Goal: Task Accomplishment & Management: Use online tool/utility

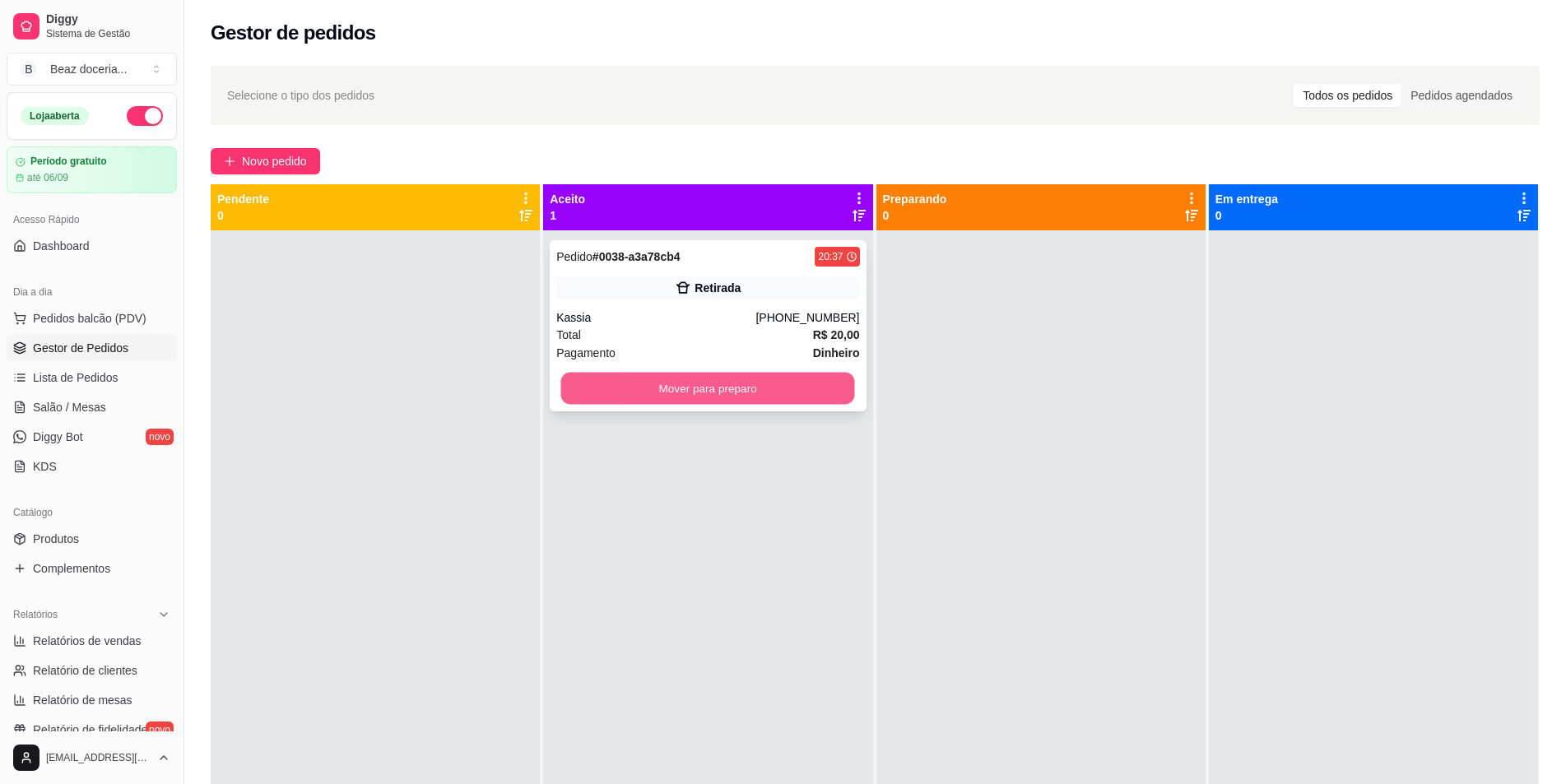
click at [712, 384] on button "Mover para preparo" at bounding box center [707, 388] width 294 height 32
click at [735, 314] on div "Pedido # 0038-a3a78cb4 20:37 Retirada Kassia [PHONE_NUMBER] Total R$ 20,00 Paga…" at bounding box center [708, 622] width 329 height 784
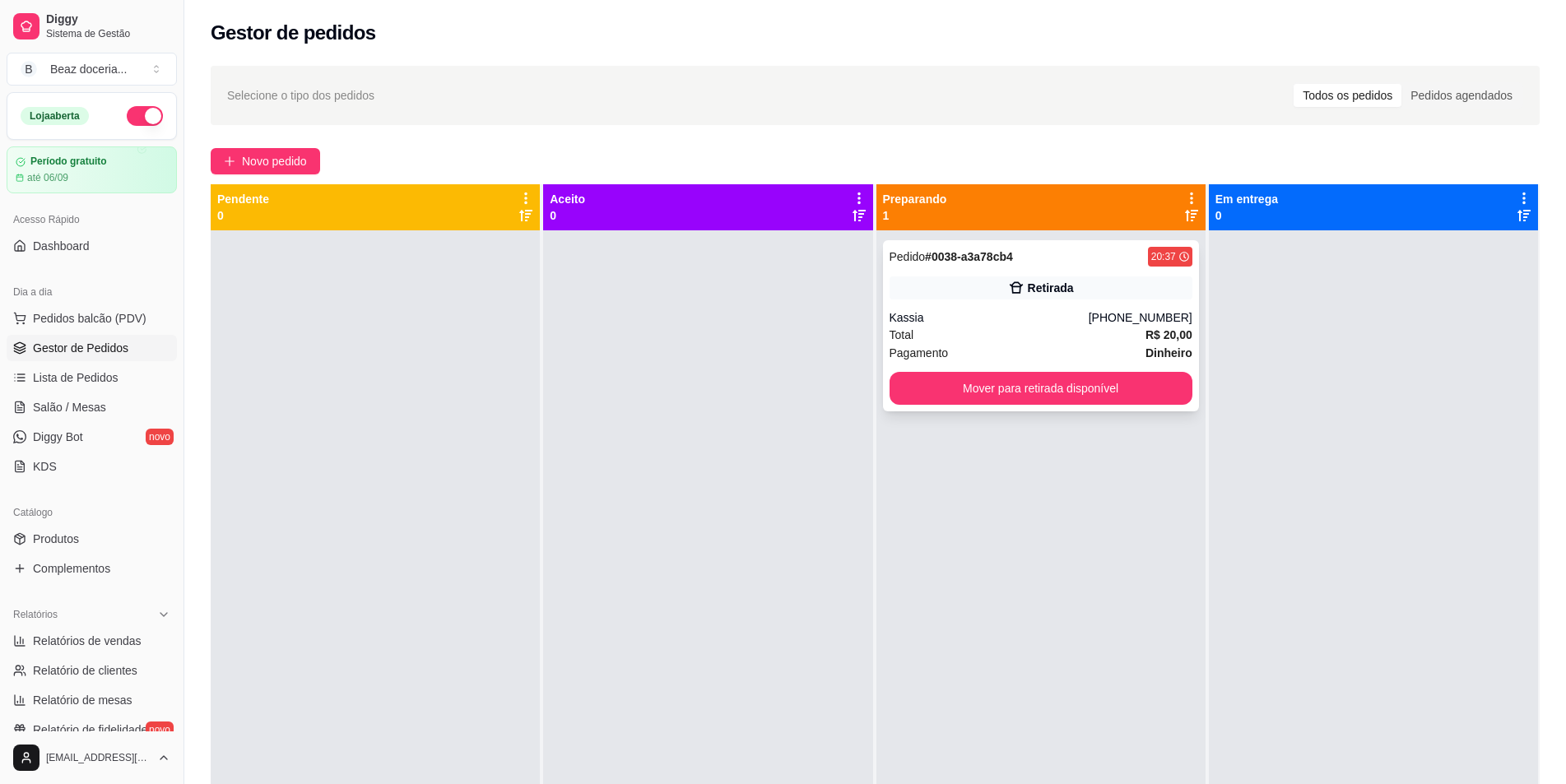
click at [1127, 325] on div "[PHONE_NUMBER]" at bounding box center [1140, 317] width 103 height 17
click at [1129, 314] on div "[PHONE_NUMBER]" at bounding box center [1140, 317] width 103 height 17
click at [1035, 395] on button "Mover para retirada disponível" at bounding box center [1041, 388] width 303 height 33
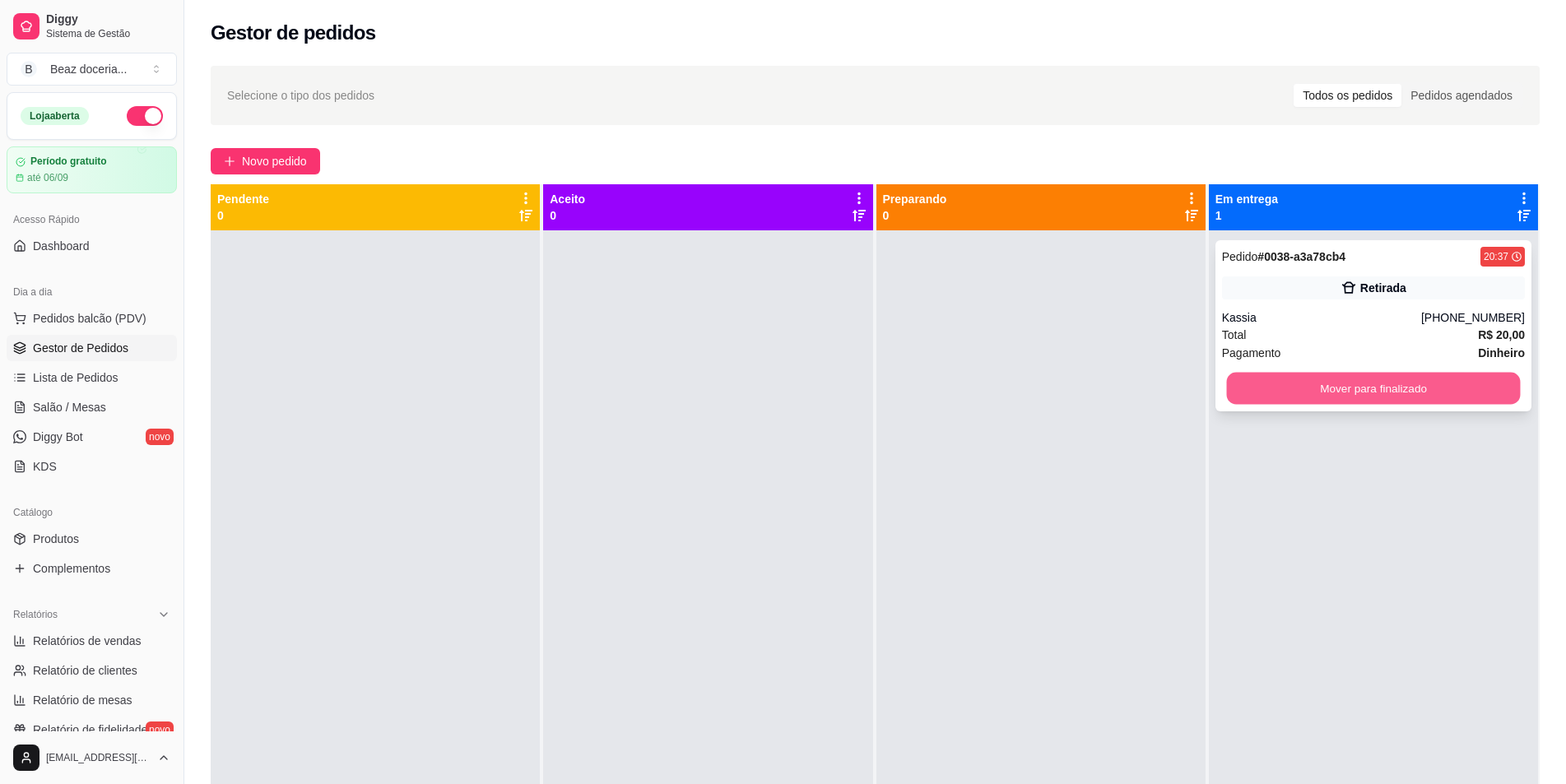
click at [1421, 398] on button "Mover para finalizado" at bounding box center [1372, 388] width 294 height 32
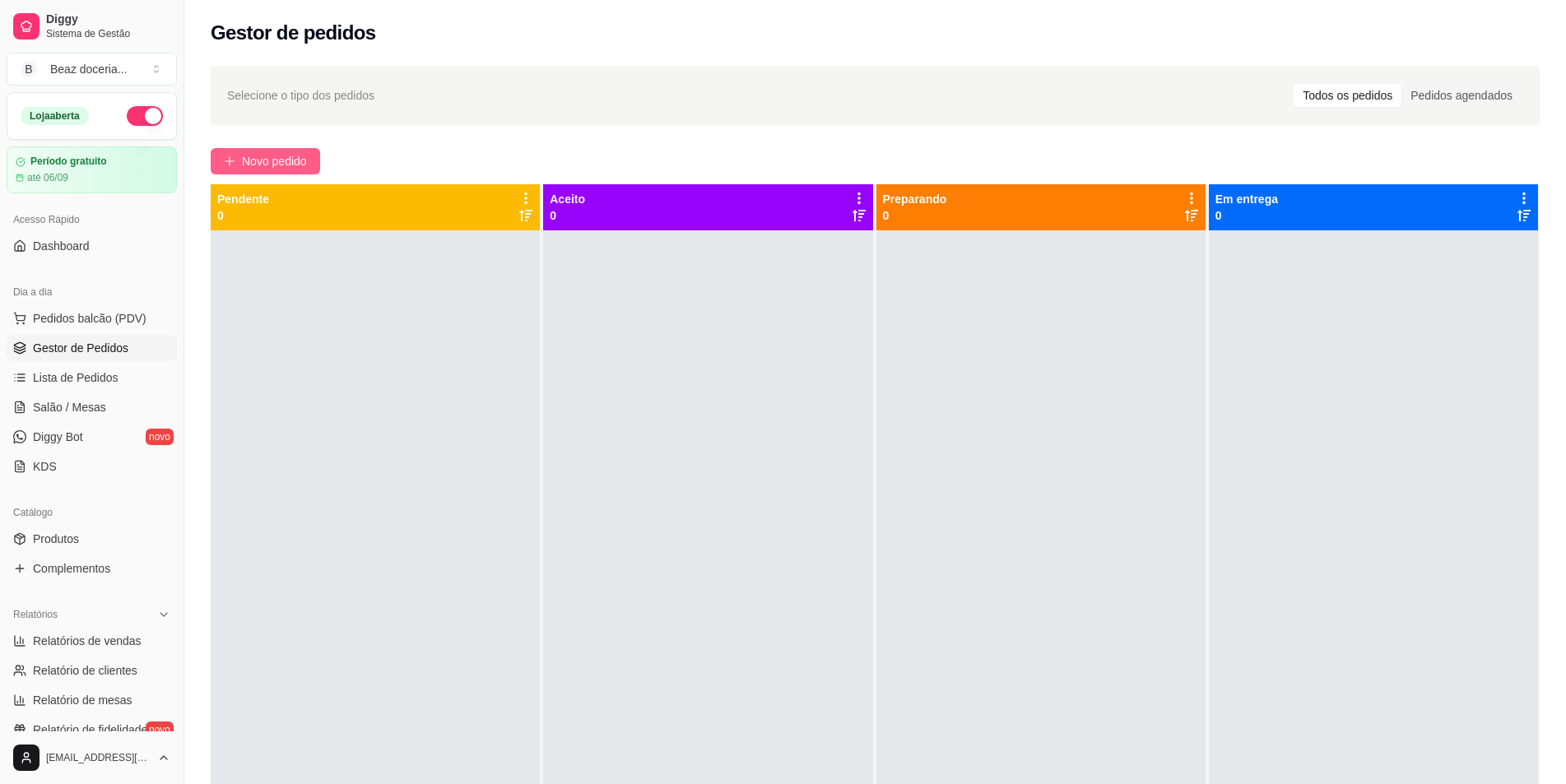
click at [253, 163] on span "Novo pedido" at bounding box center [274, 161] width 65 height 18
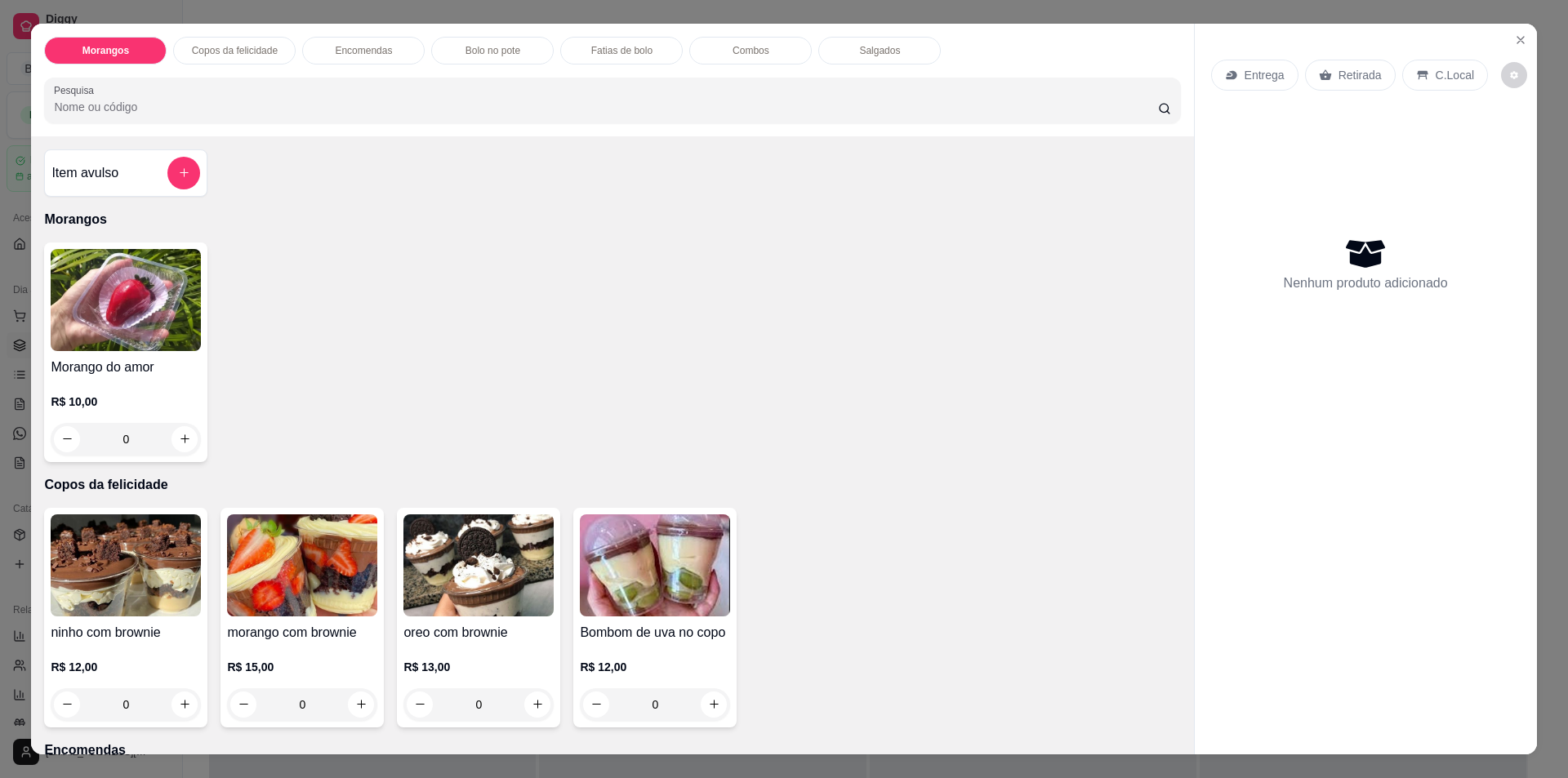
click at [153, 430] on input "0" at bounding box center [125, 439] width 91 height 33
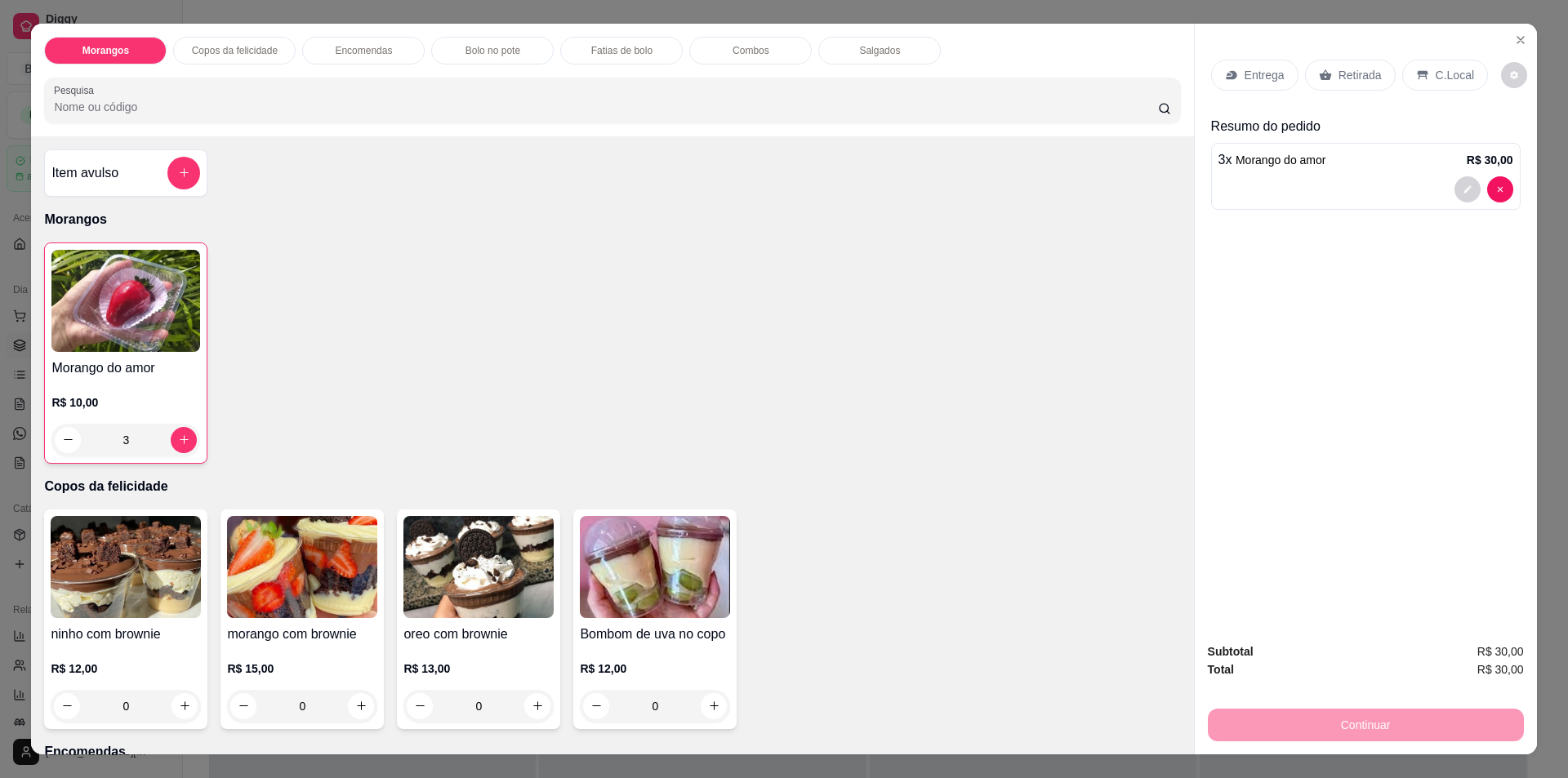
type input "3"
click at [1338, 73] on p "Retirada" at bounding box center [1360, 75] width 43 height 17
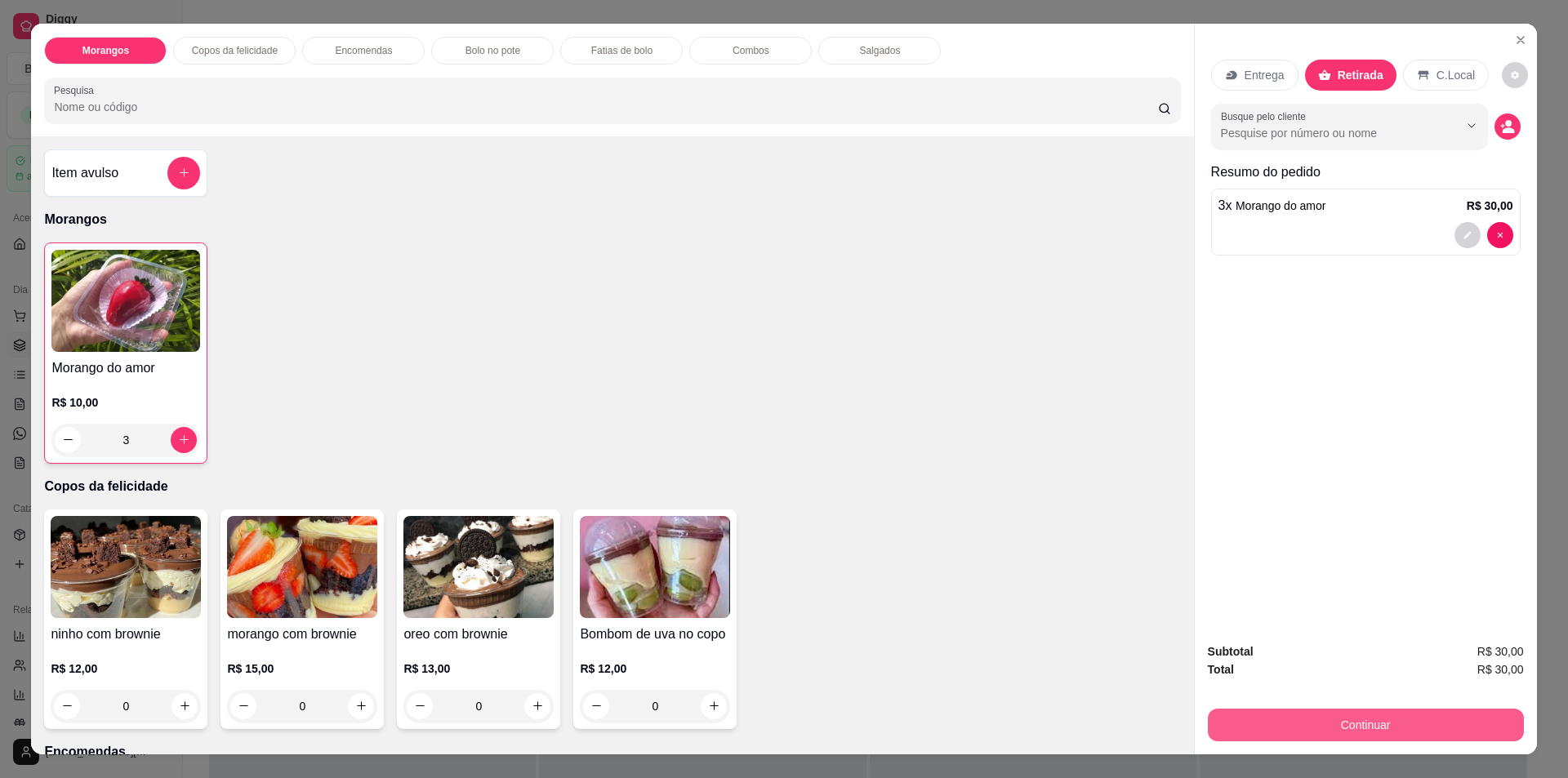
click at [1393, 732] on button "Continuar" at bounding box center [1365, 725] width 316 height 33
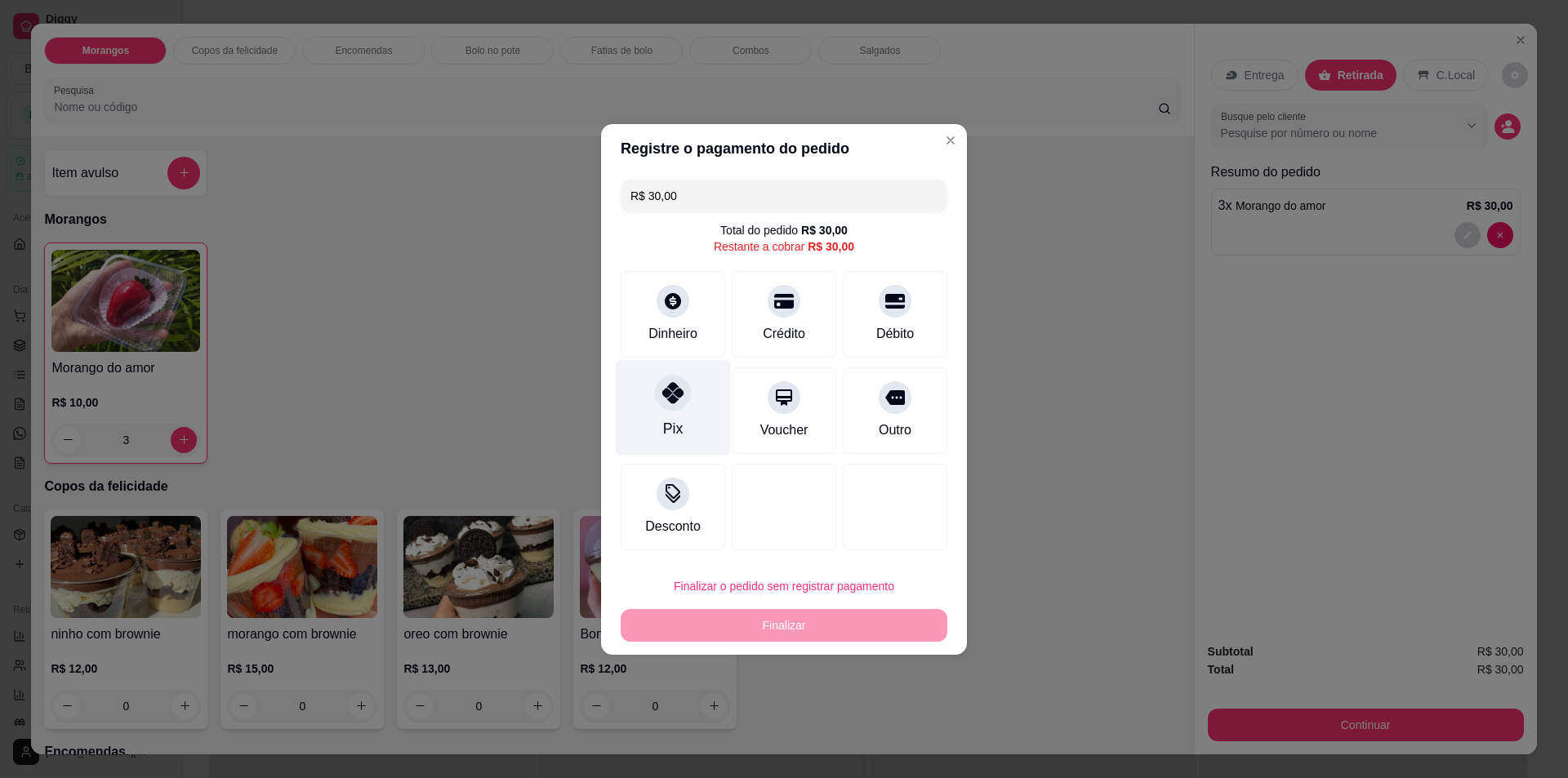
click at [680, 422] on div "Pix" at bounding box center [673, 407] width 115 height 96
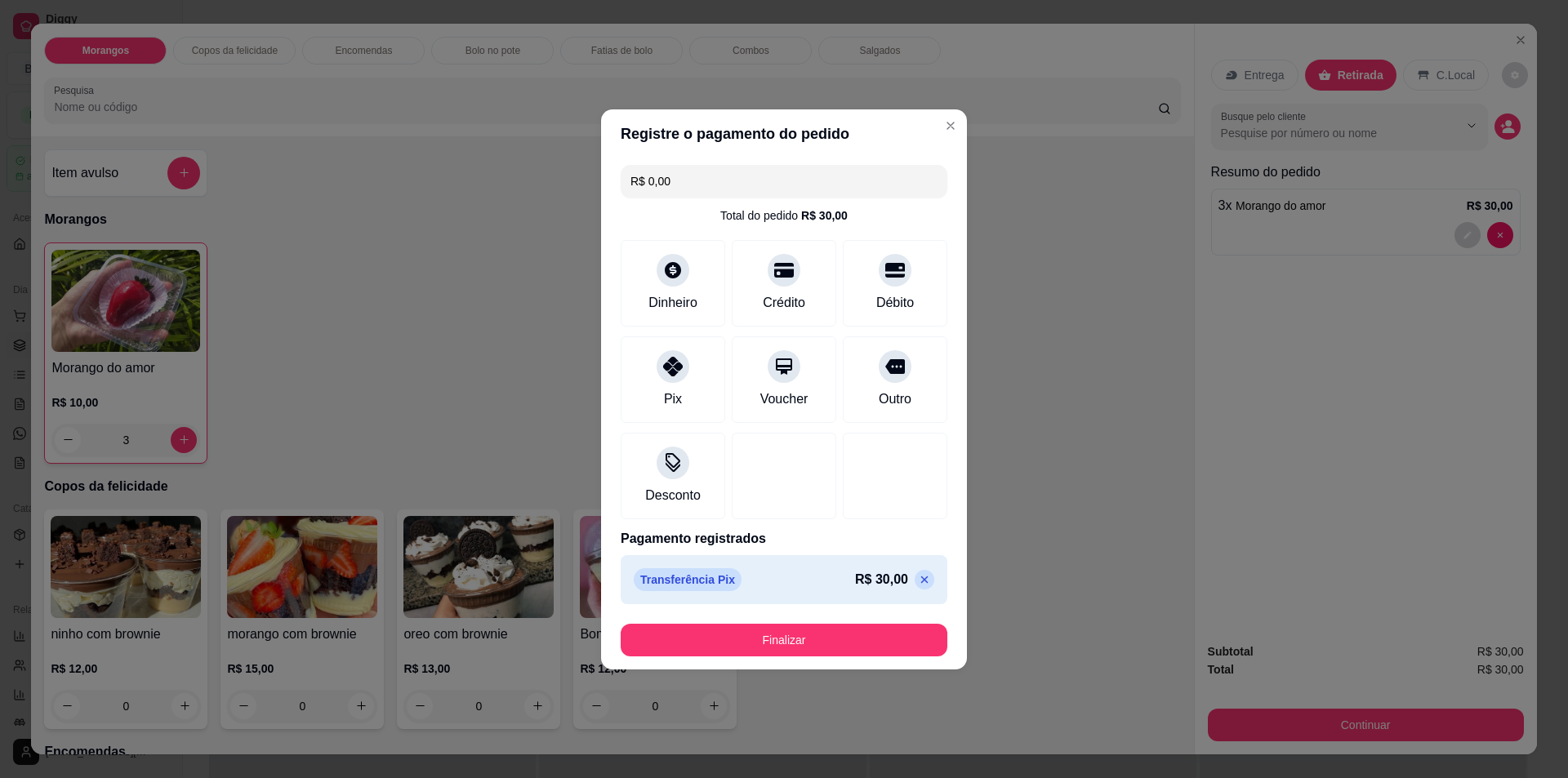
type input "R$ 0,00"
click at [786, 632] on button "Finalizar" at bounding box center [784, 640] width 327 height 33
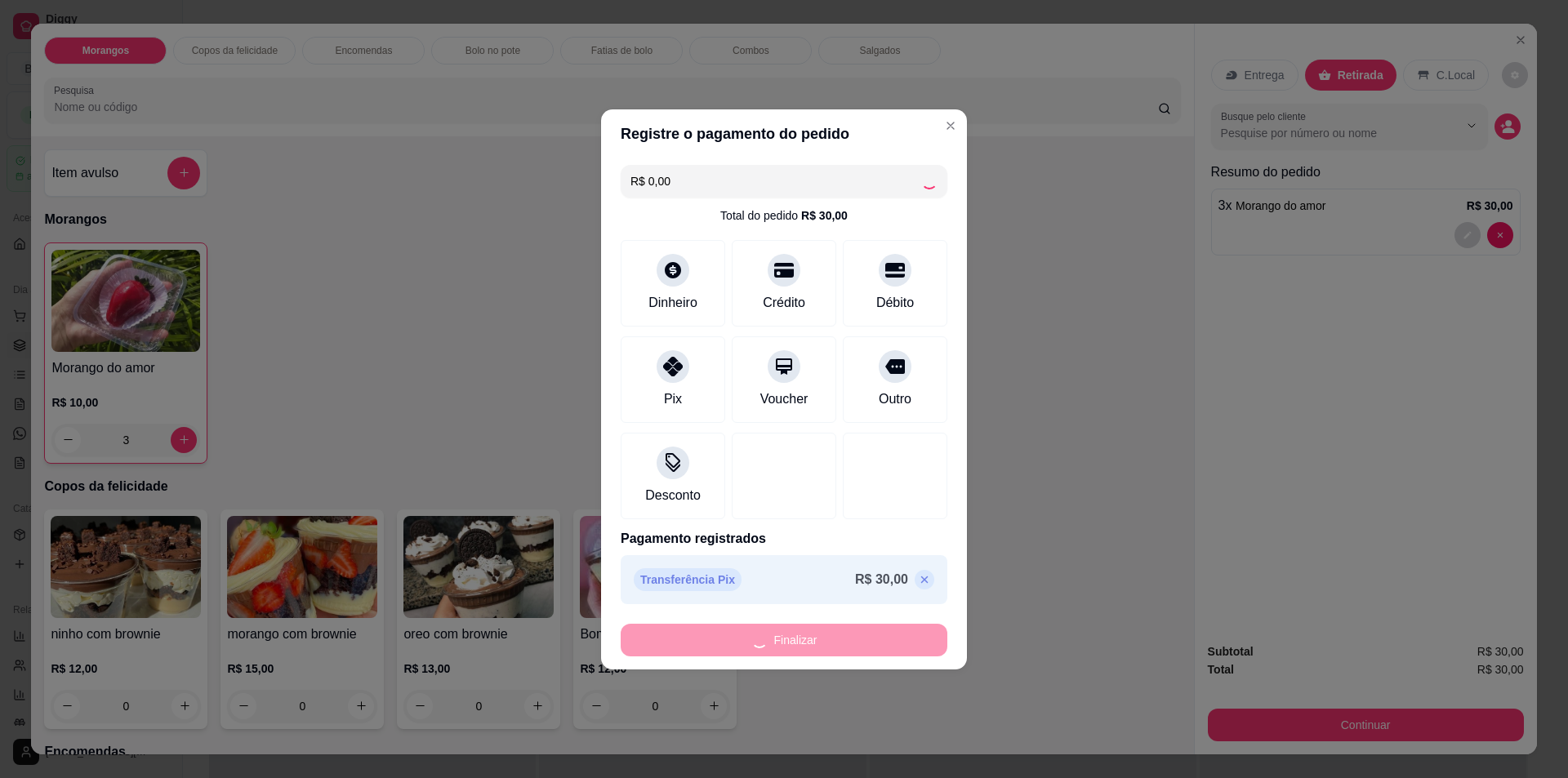
type input "0"
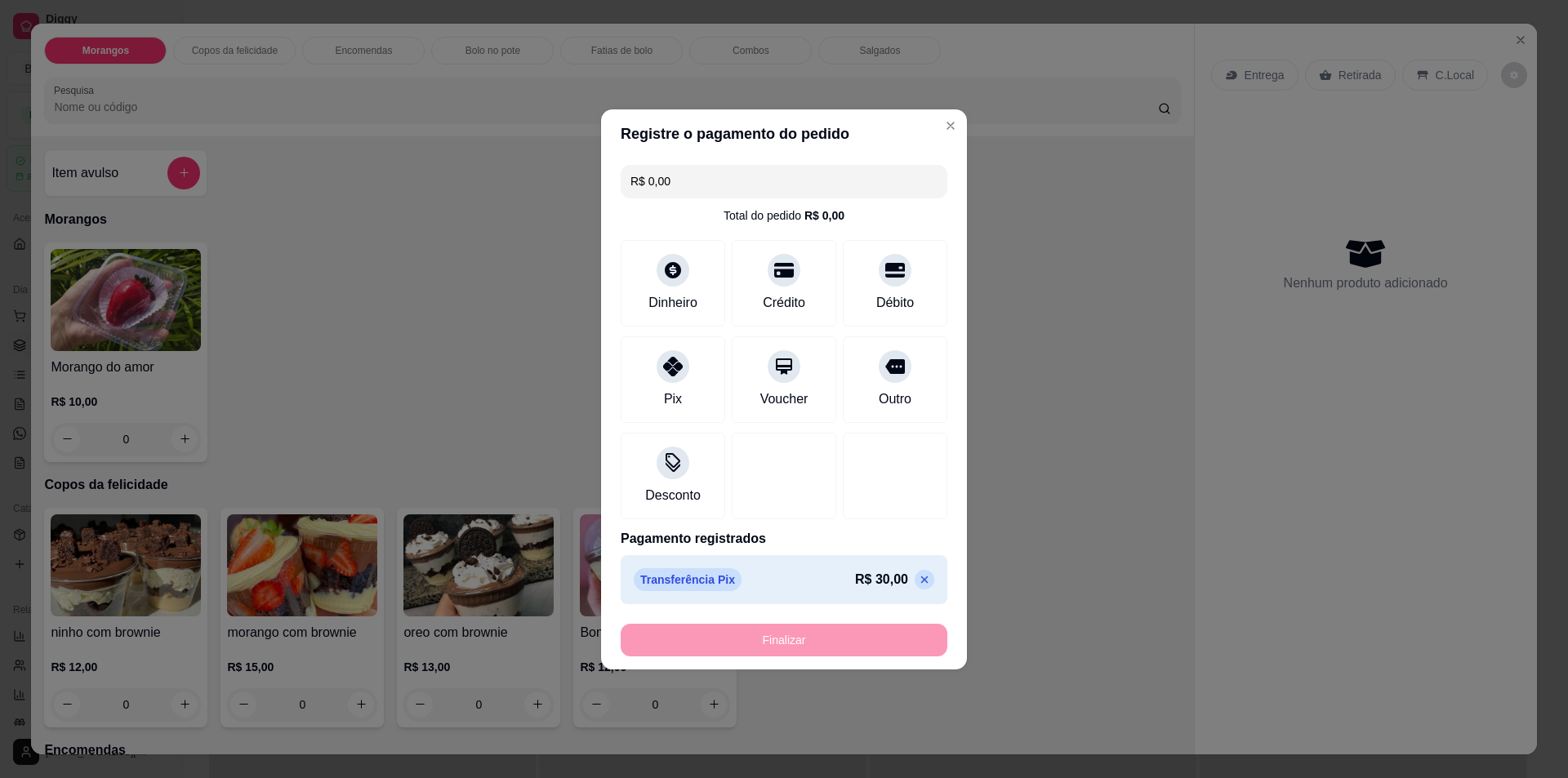
type input "-R$ 30,00"
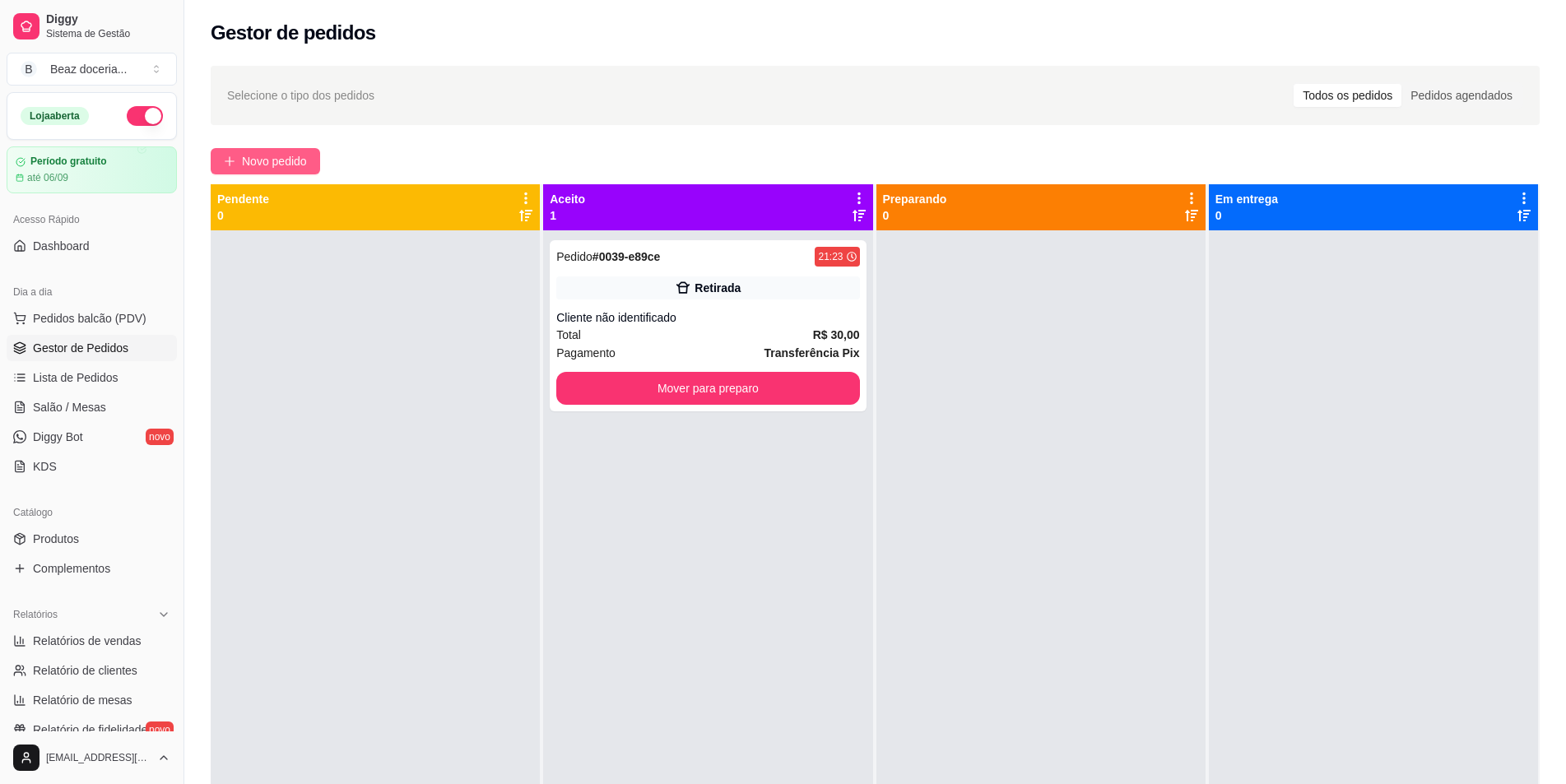
click at [267, 160] on span "Novo pedido" at bounding box center [274, 161] width 65 height 18
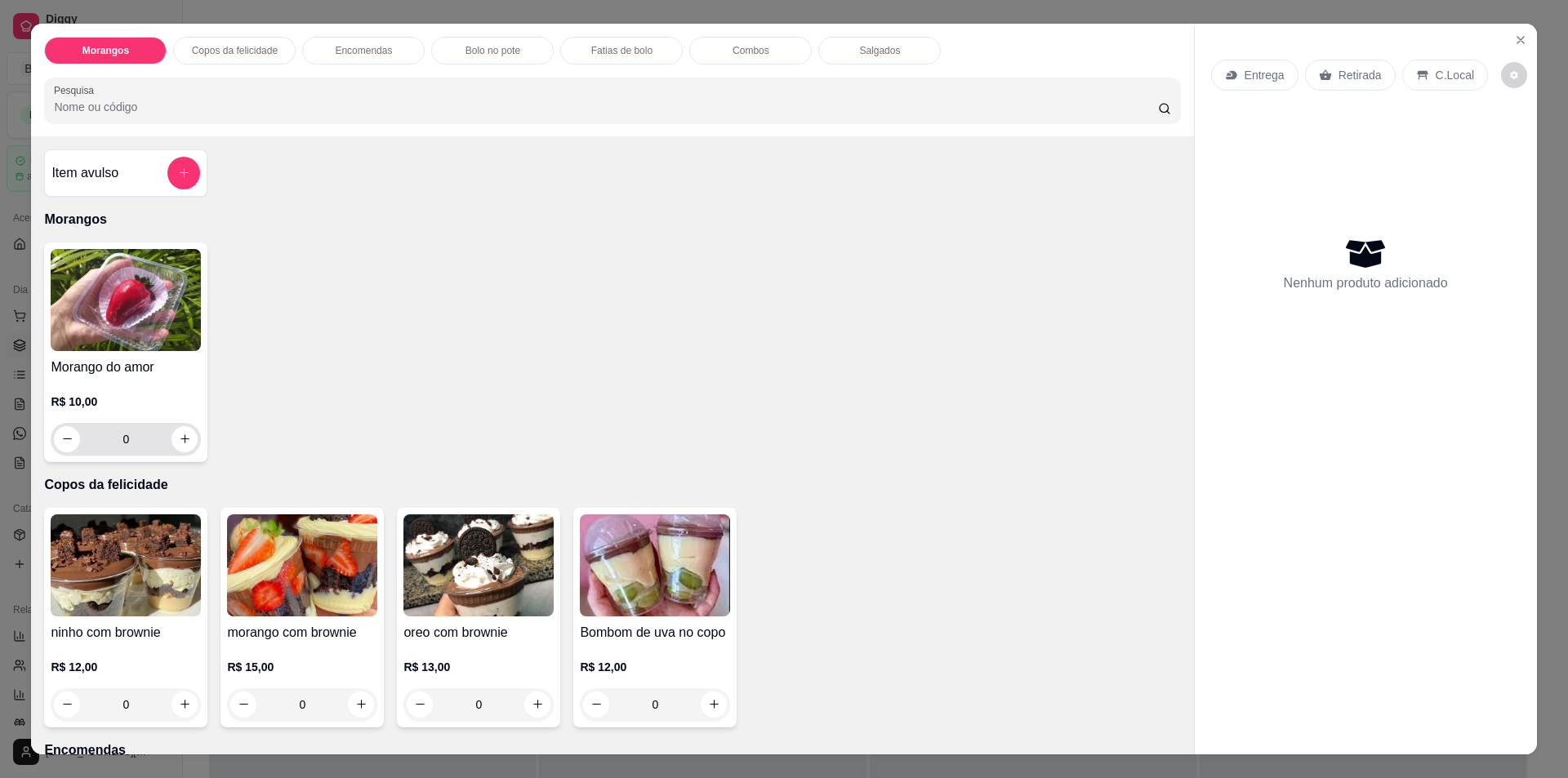
click at [142, 439] on input "0" at bounding box center [125, 439] width 91 height 33
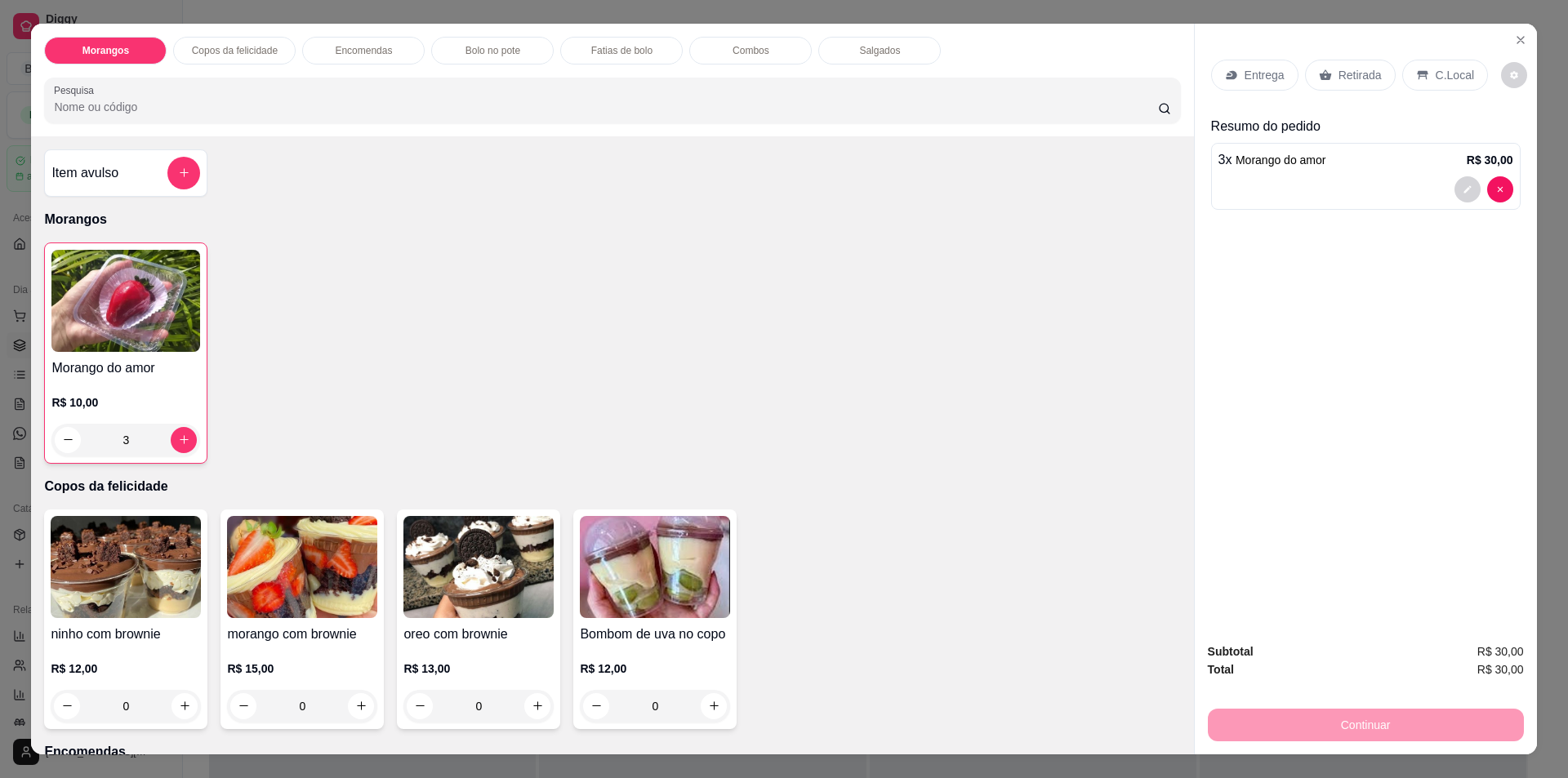
type input "3"
click at [1355, 81] on p "Retirada" at bounding box center [1360, 75] width 43 height 17
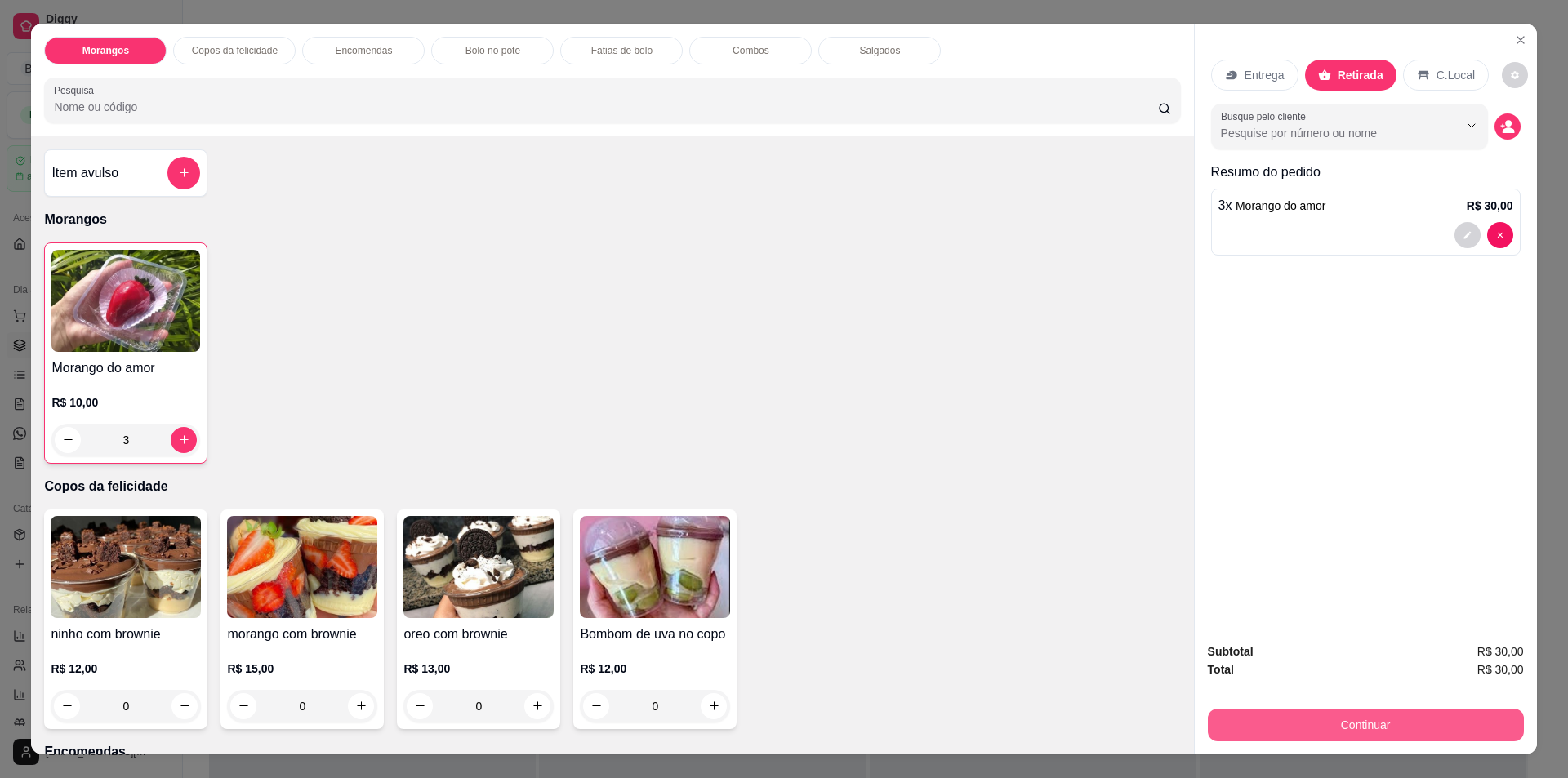
click at [1375, 725] on button "Continuar" at bounding box center [1365, 725] width 316 height 33
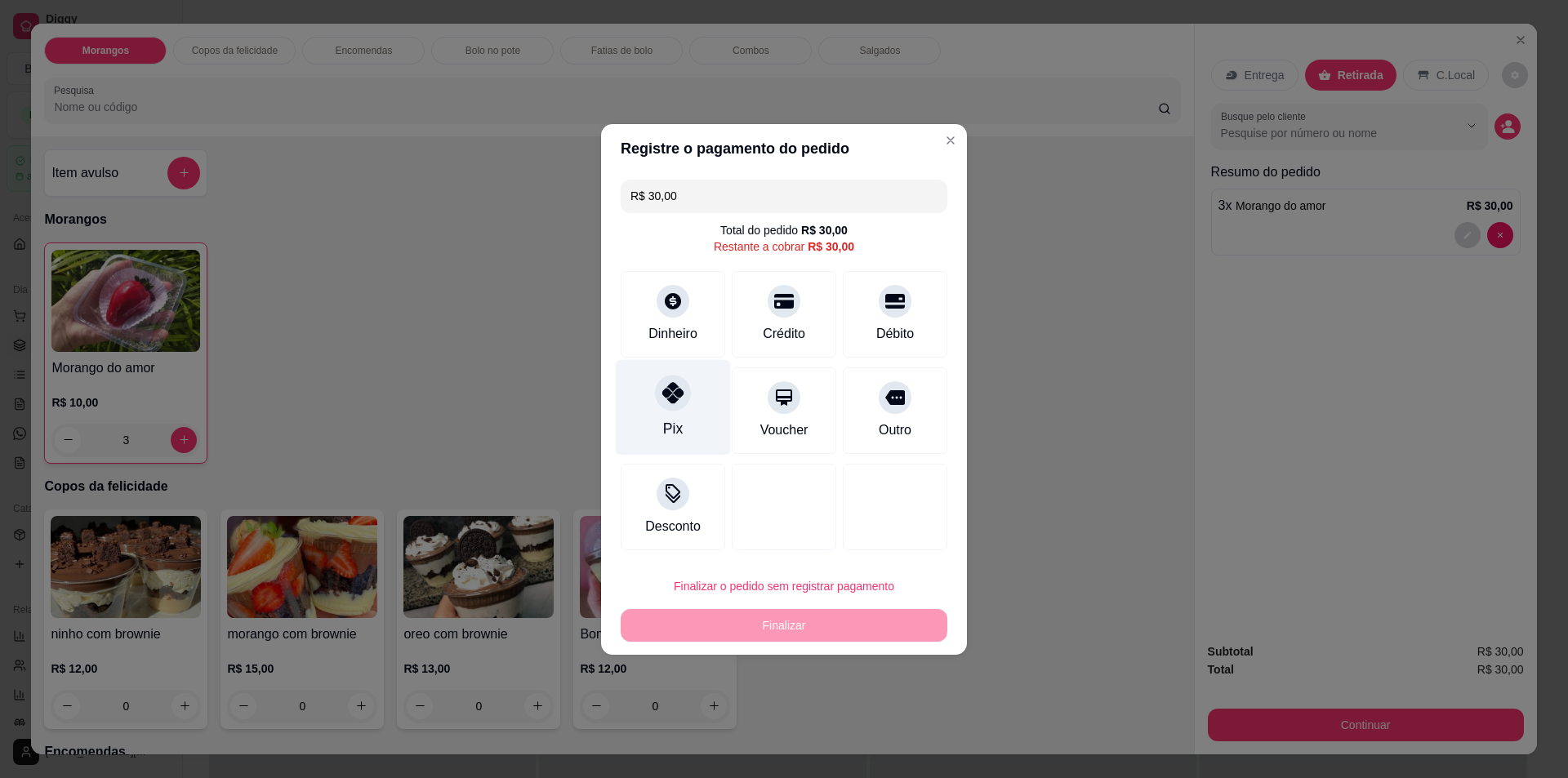
click at [663, 361] on div "Pix" at bounding box center [673, 407] width 115 height 96
type input "R$ 0,00"
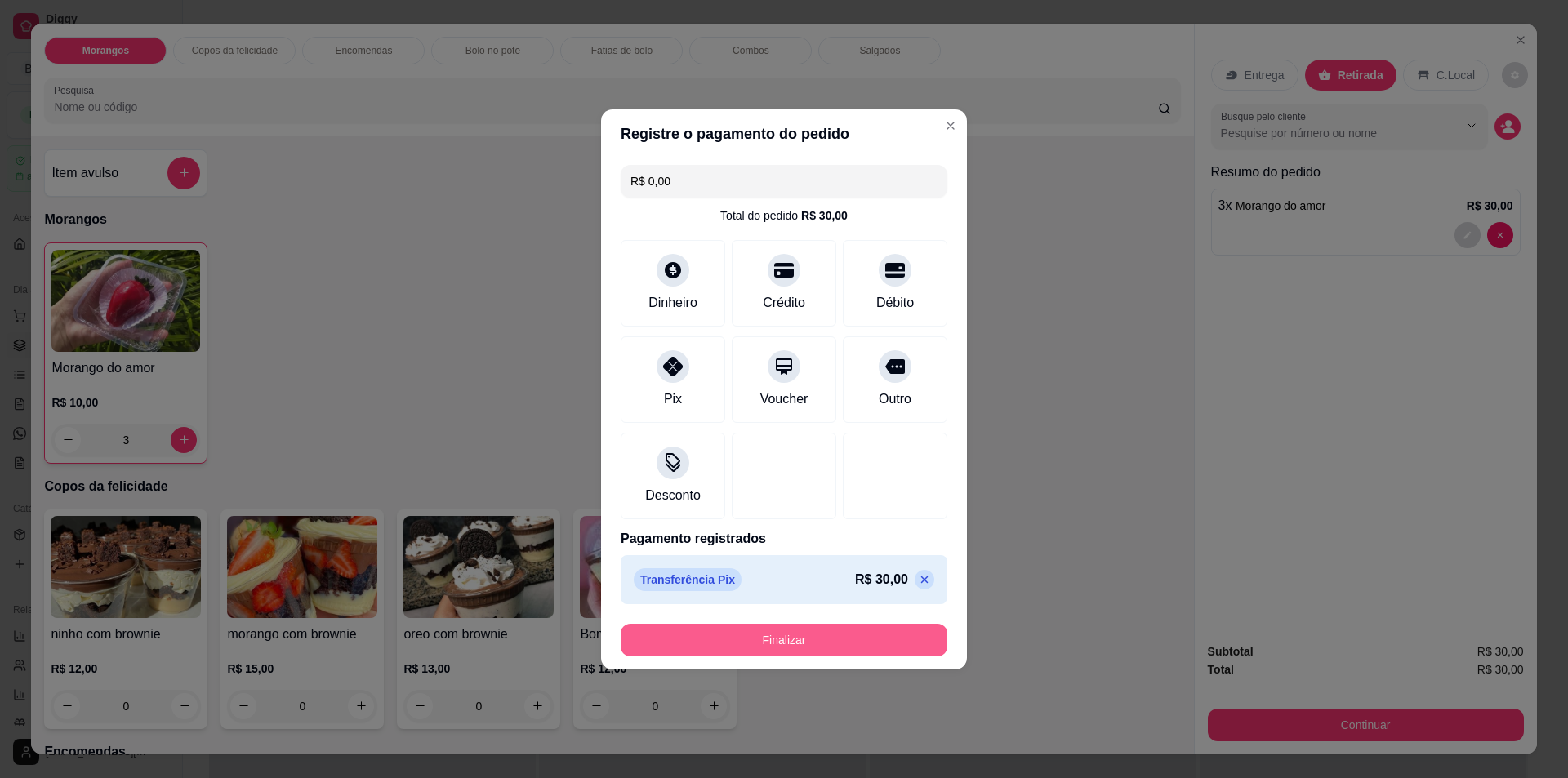
click at [797, 655] on button "Finalizar" at bounding box center [784, 640] width 327 height 33
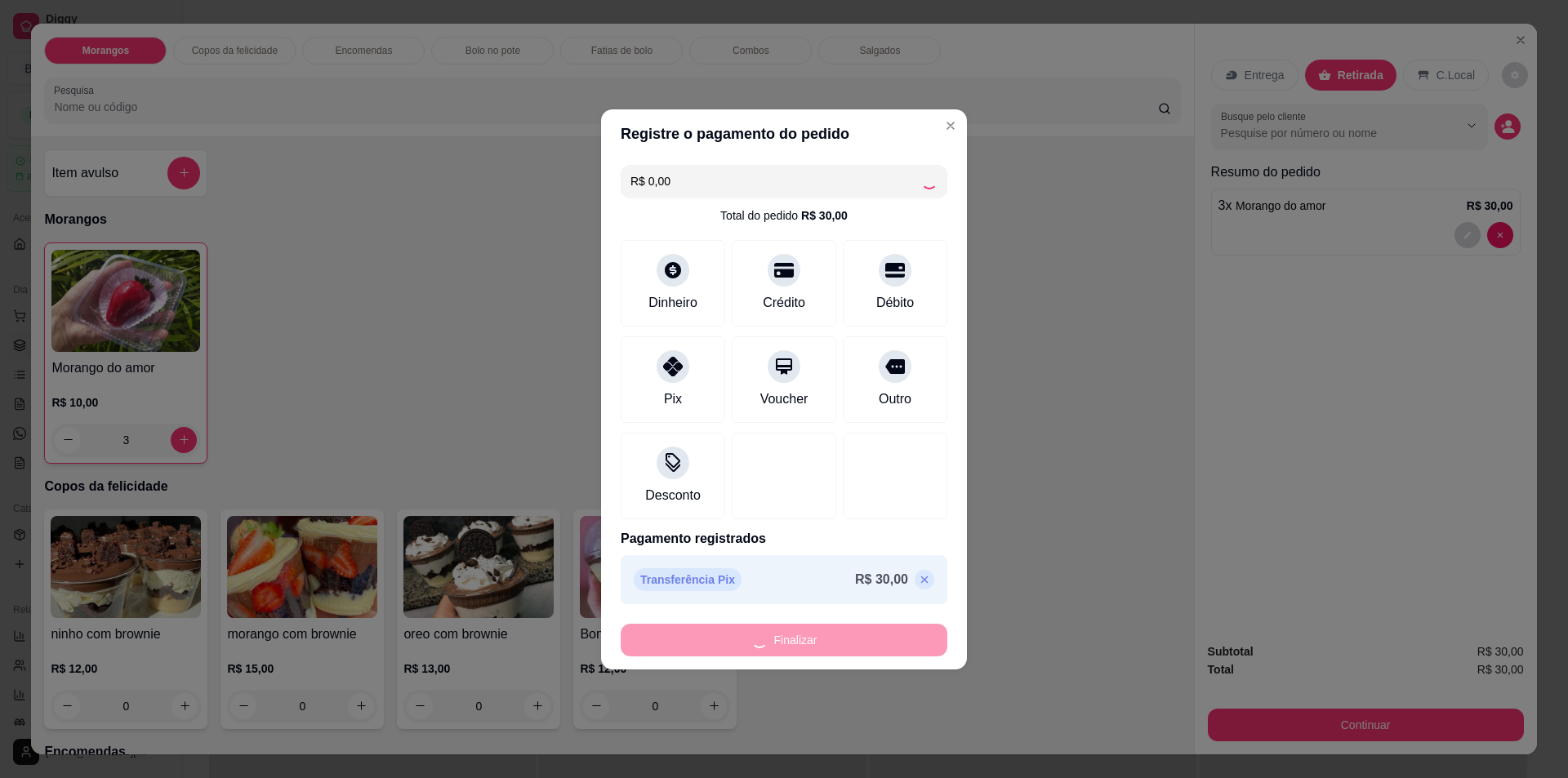
type input "0"
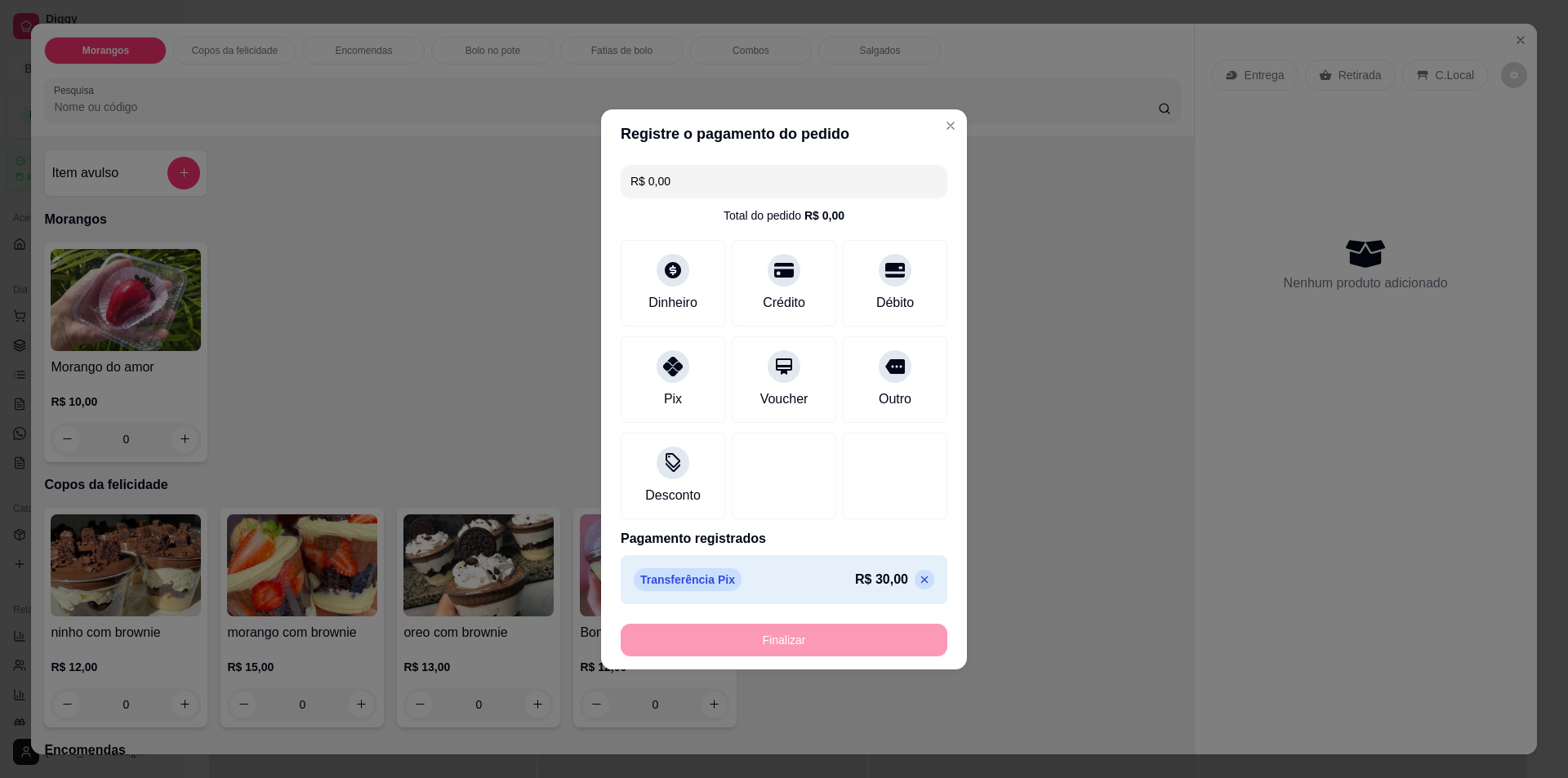
type input "-R$ 30,00"
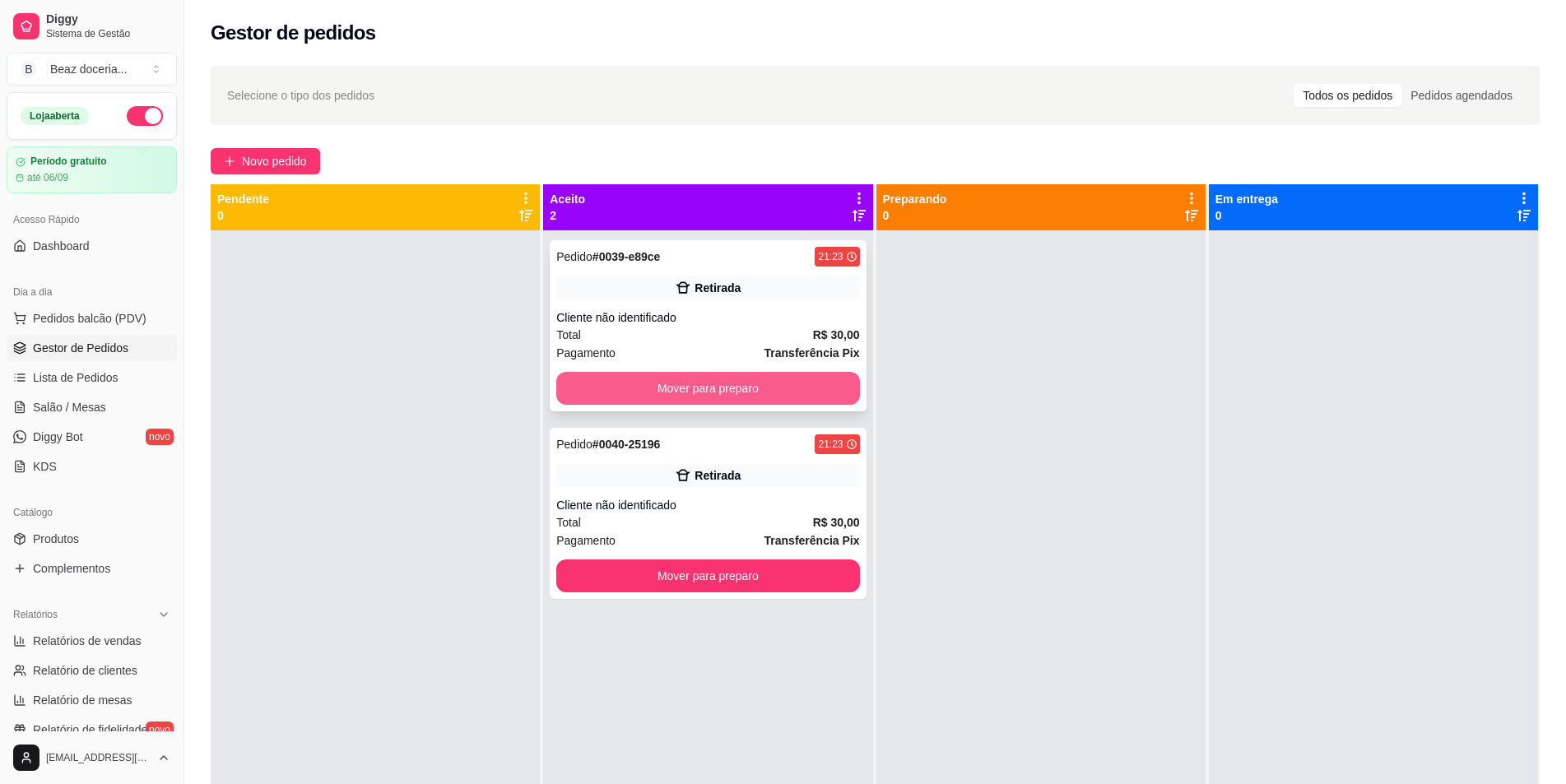
click at [778, 382] on button "Mover para preparo" at bounding box center [708, 388] width 303 height 33
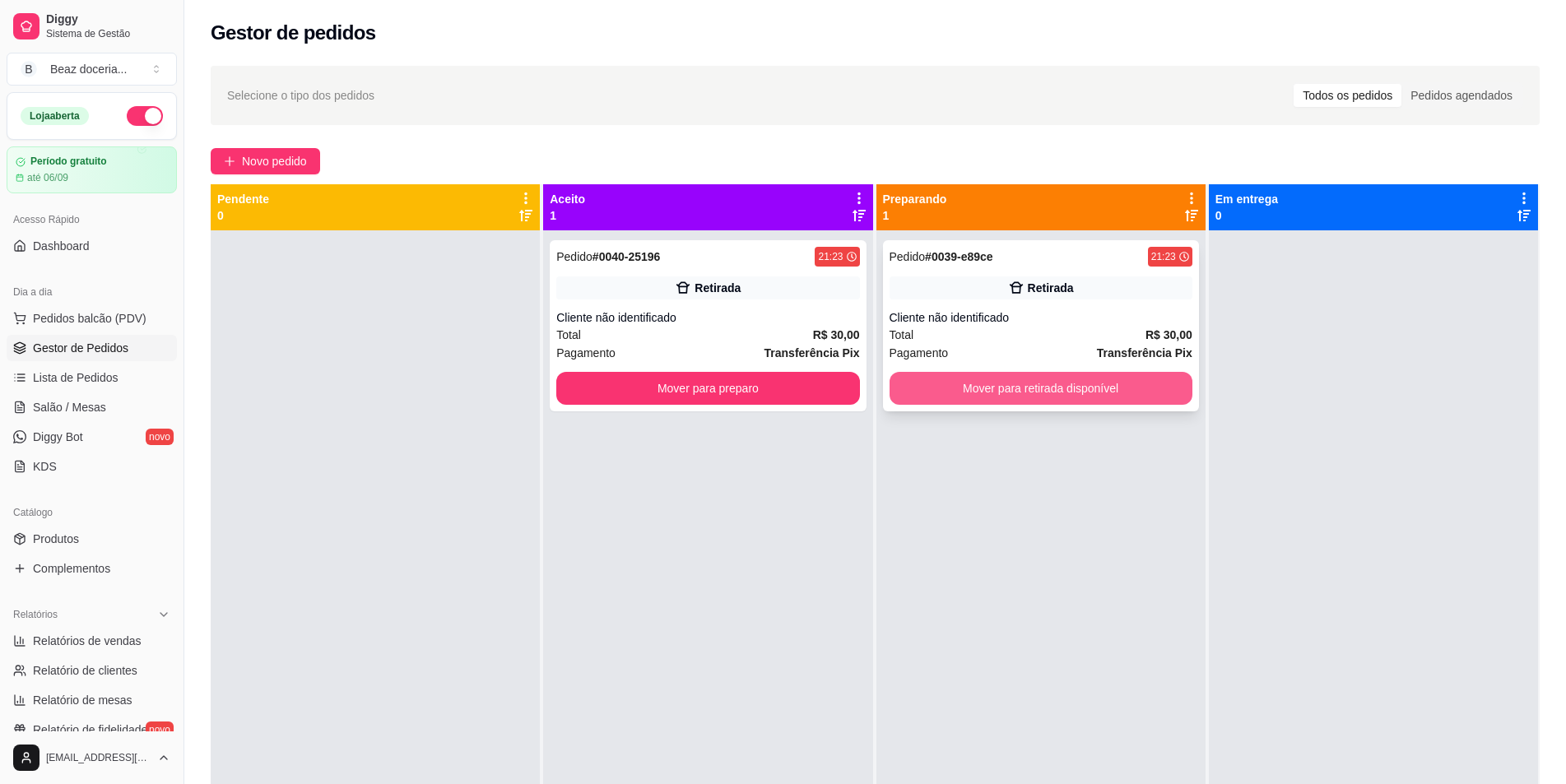
click at [1058, 385] on button "Mover para retirada disponível" at bounding box center [1041, 388] width 303 height 33
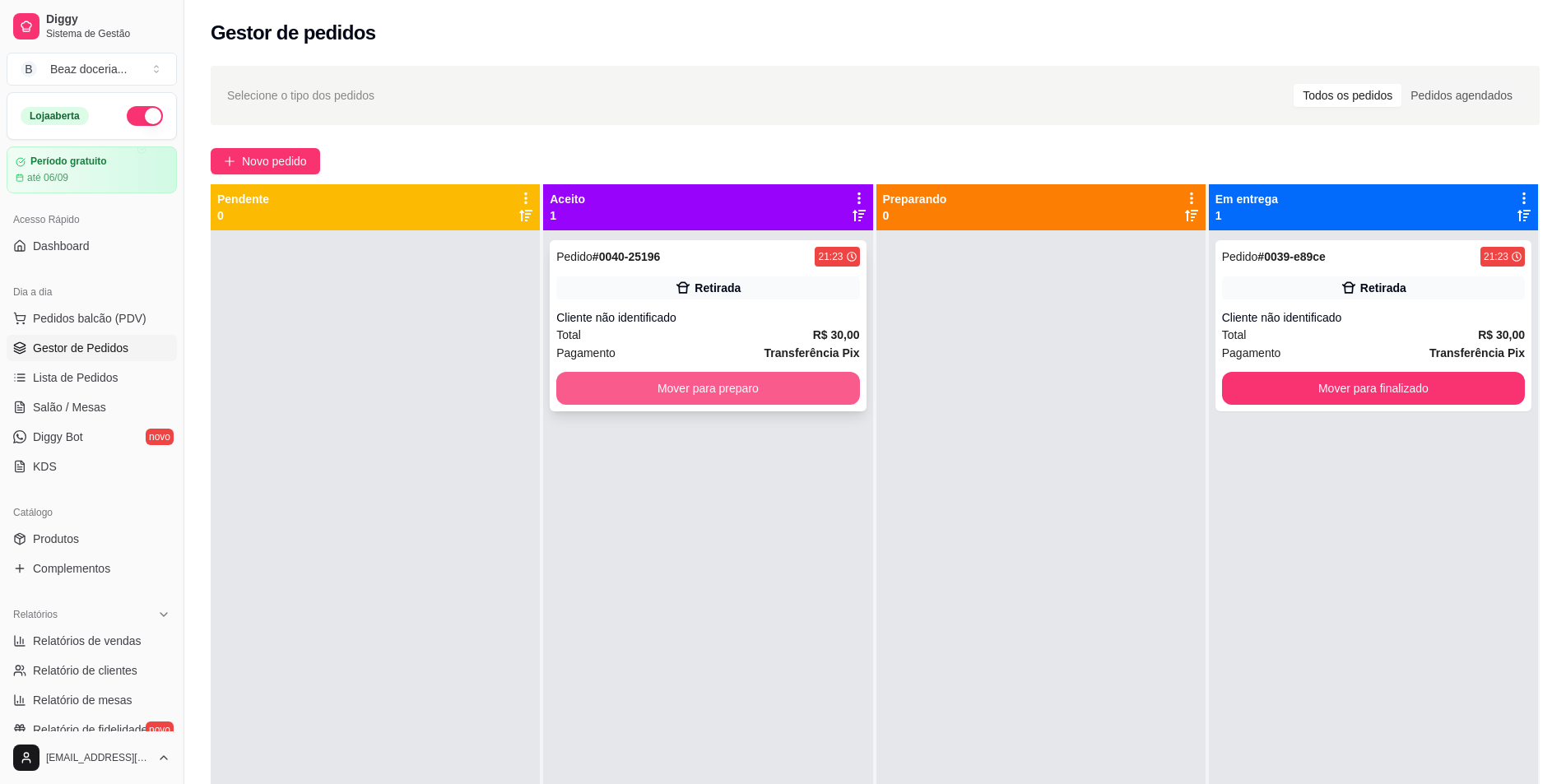
click at [745, 394] on button "Mover para preparo" at bounding box center [708, 388] width 303 height 33
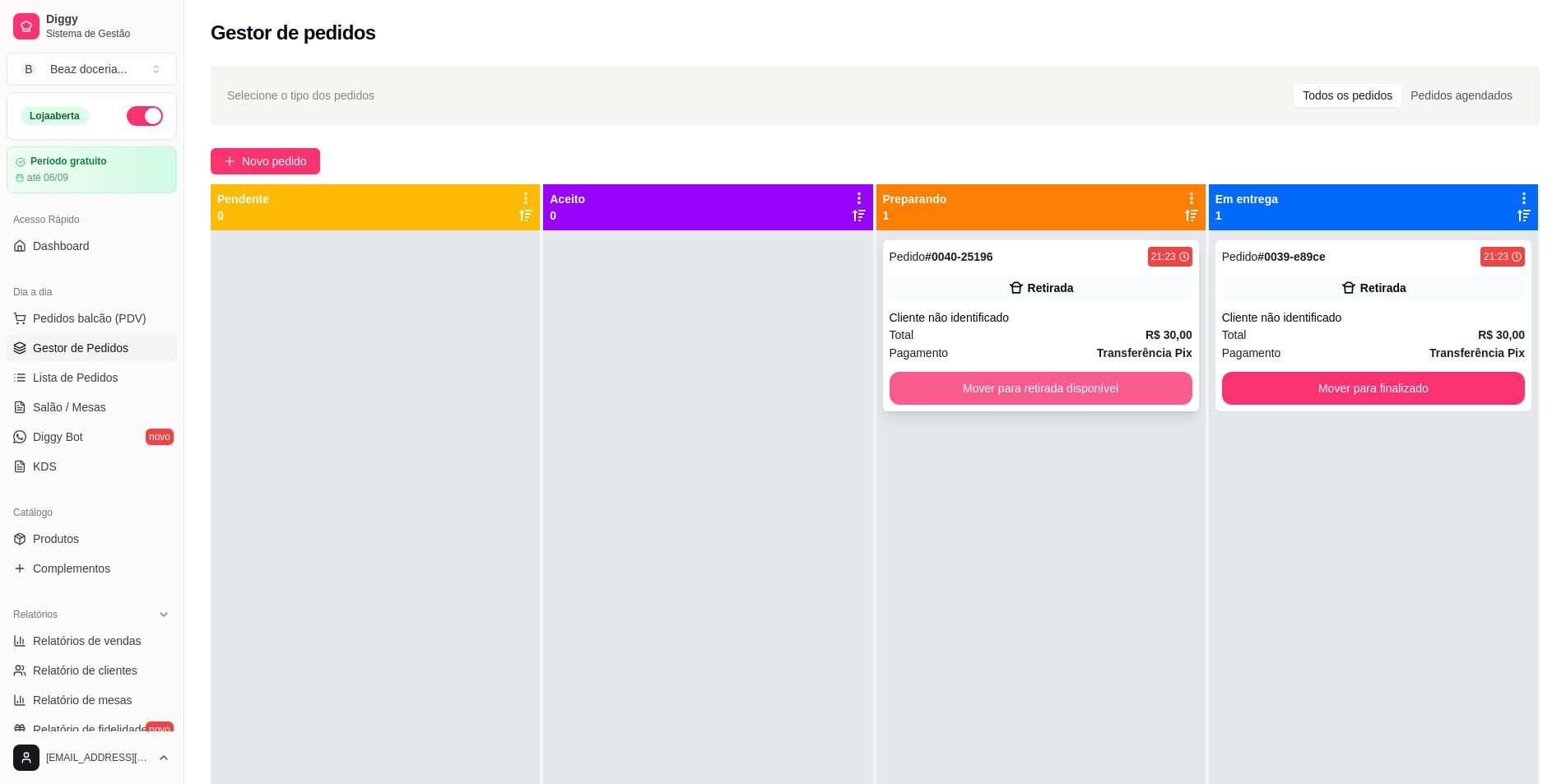
click at [937, 389] on button "Mover para retirada disponível" at bounding box center [1041, 388] width 303 height 33
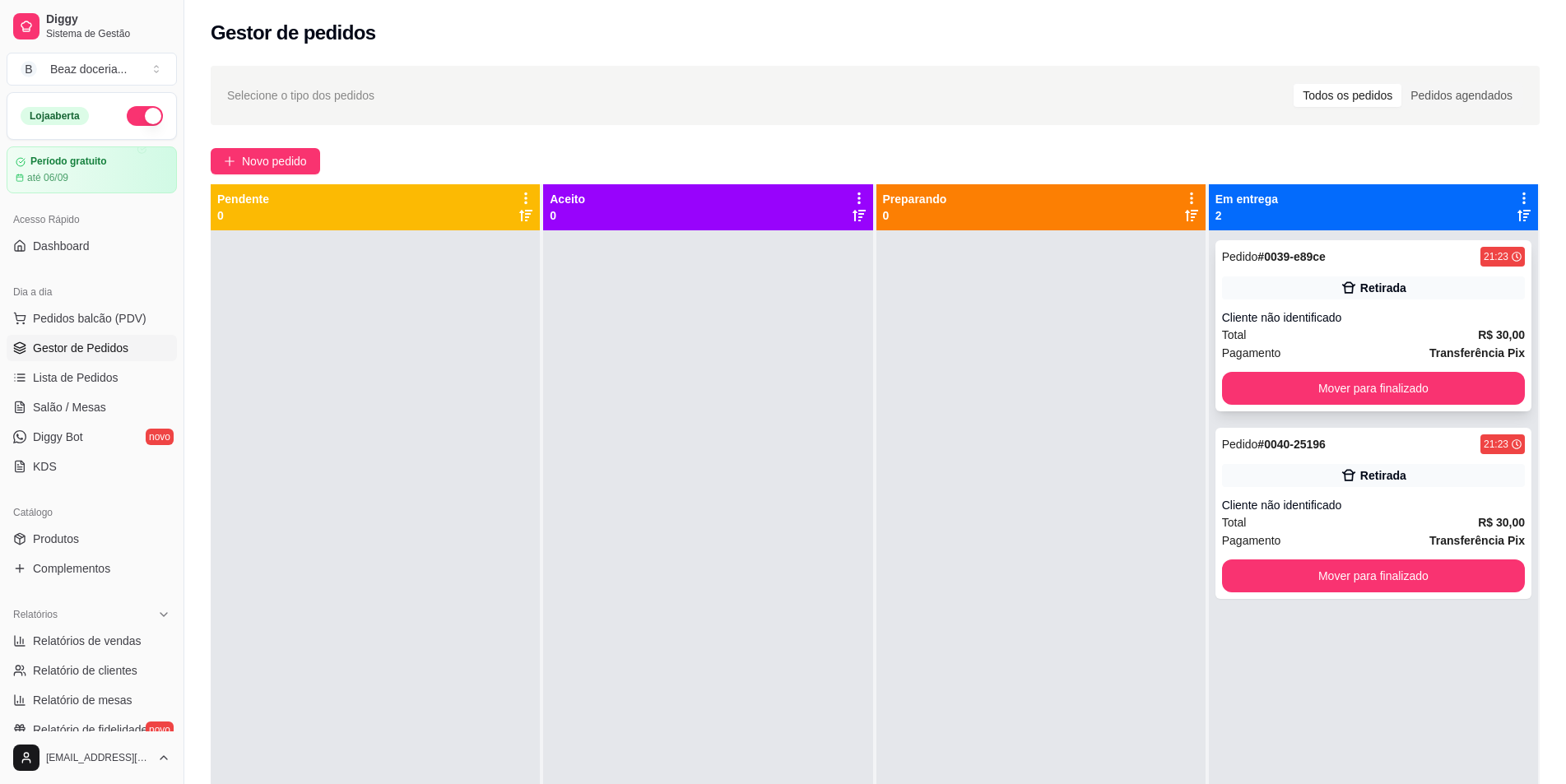
click at [1419, 405] on div "Pedido # 0039-e89ce 21:23 Retirada Cliente não identificado Total R$ 30,00 Paga…" at bounding box center [1373, 325] width 316 height 171
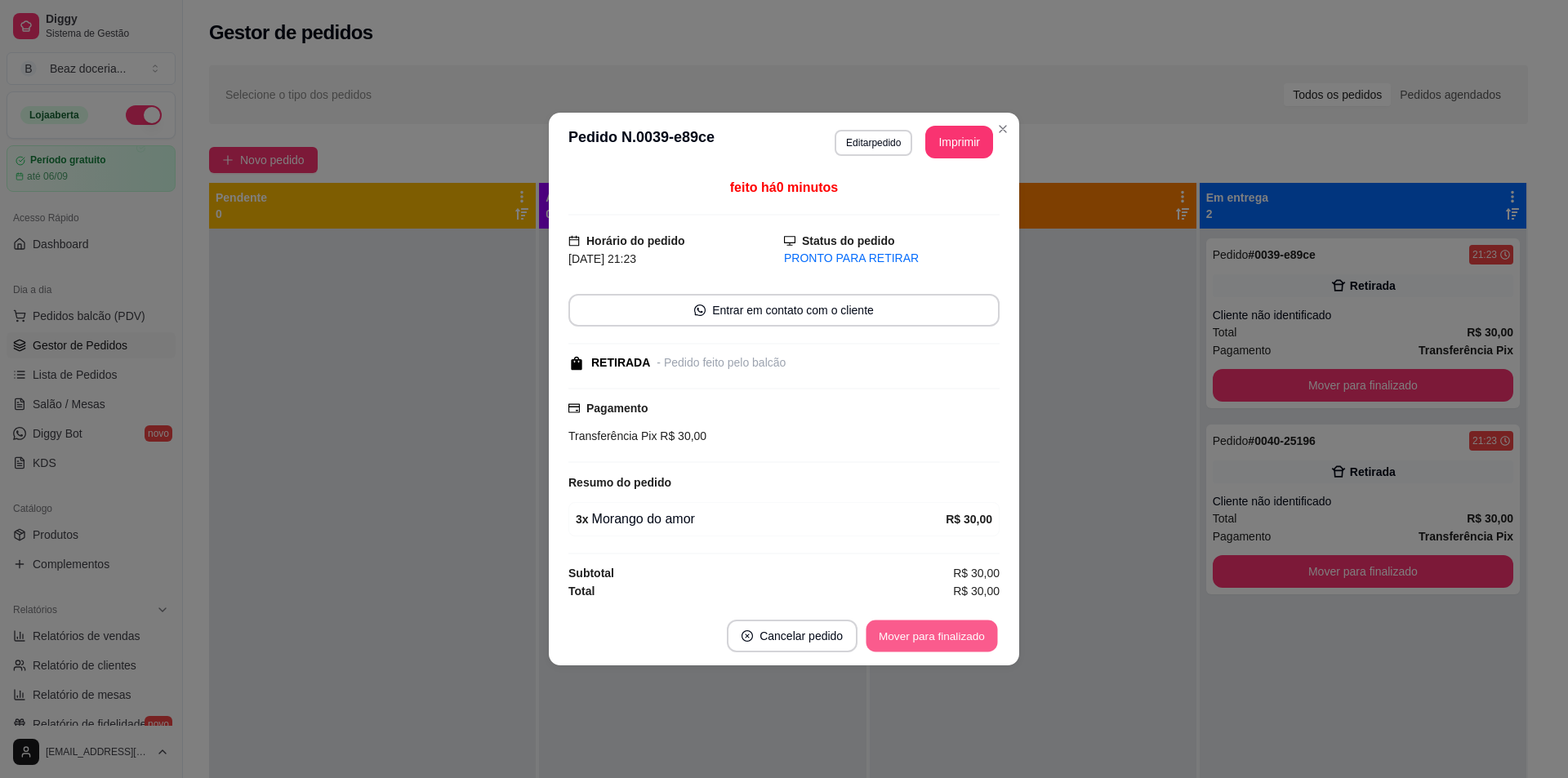
click at [904, 628] on button "Mover para finalizado" at bounding box center [931, 636] width 131 height 32
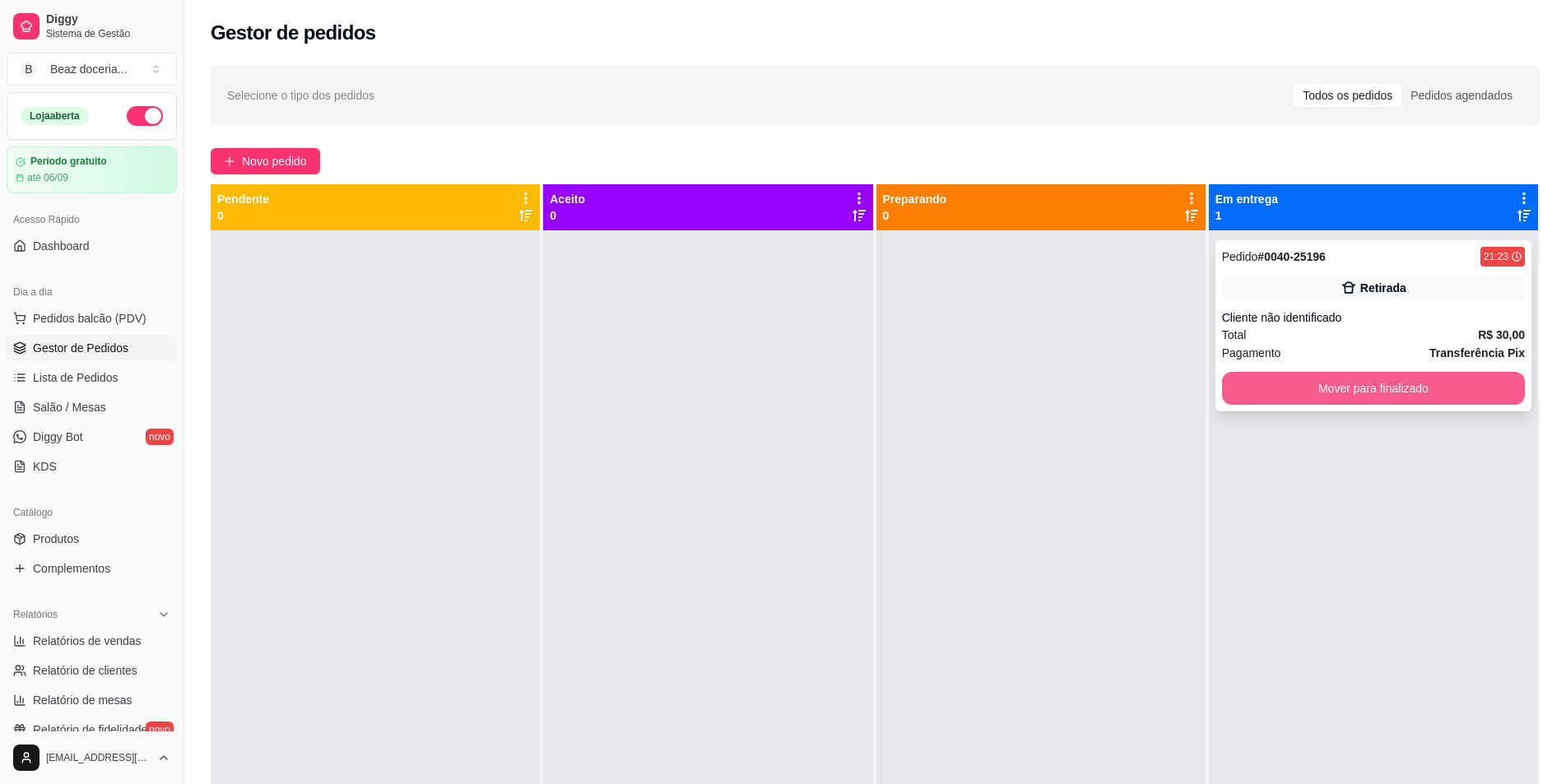
click at [1429, 401] on button "Mover para finalizado" at bounding box center [1373, 388] width 303 height 33
